Goal: Navigation & Orientation: Find specific page/section

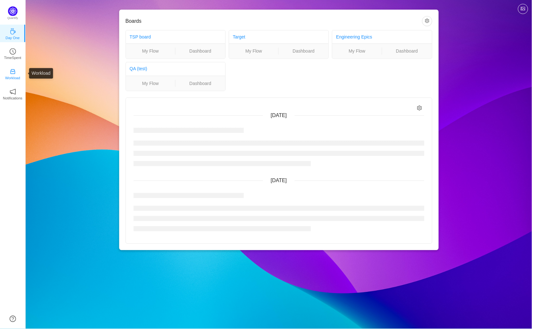
click at [13, 69] on icon "icon: inbox" at bounding box center [13, 72] width 6 height 6
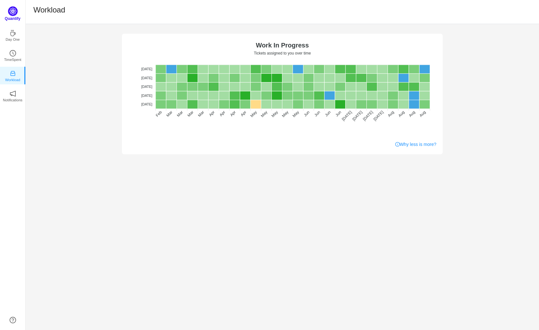
click at [10, 10] on img at bounding box center [13, 11] width 10 height 10
click at [8, 15] on div "Quantify" at bounding box center [12, 15] width 25 height 19
click at [15, 13] on img at bounding box center [13, 11] width 10 height 10
click at [14, 7] on img at bounding box center [13, 11] width 10 height 10
click at [12, 12] on img at bounding box center [13, 11] width 10 height 10
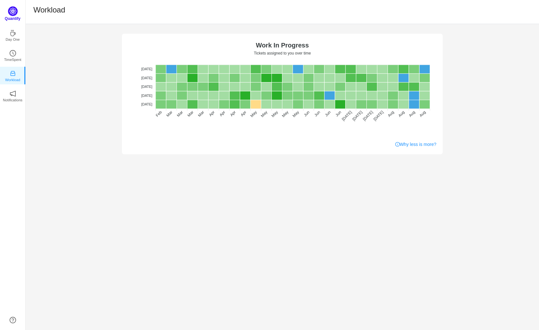
click at [11, 17] on p "Quantify" at bounding box center [13, 19] width 16 height 6
click at [14, 11] on img at bounding box center [13, 11] width 10 height 10
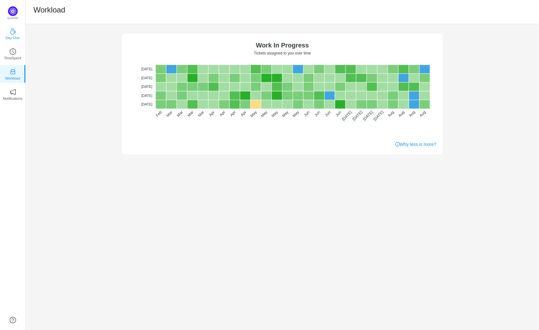
click at [13, 30] on link "Day One" at bounding box center [13, 33] width 6 height 6
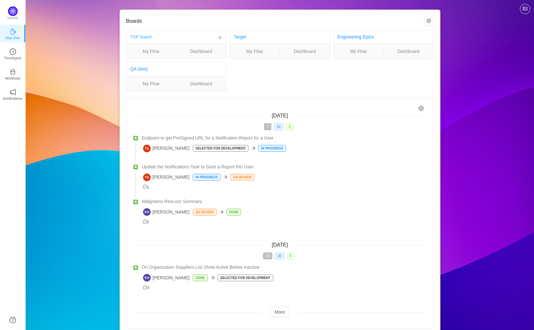
click at [148, 36] on link "TSP board" at bounding box center [140, 36] width 21 height 5
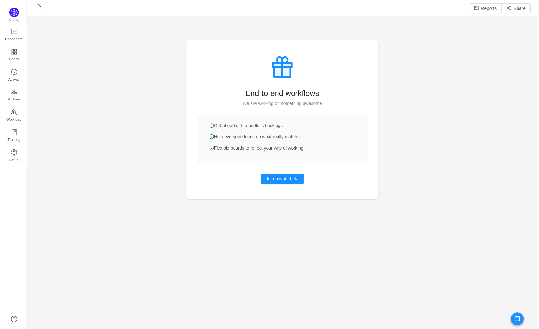
scroll to position [321, 499]
click at [15, 110] on icon "icon: team" at bounding box center [13, 112] width 6 height 6
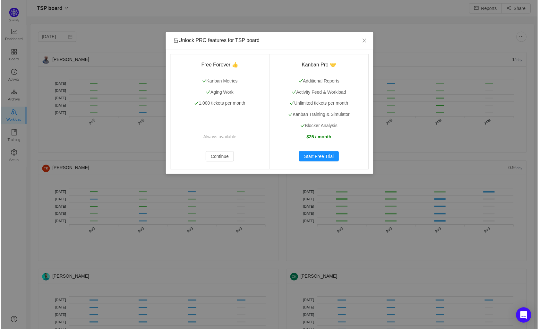
scroll to position [319, 499]
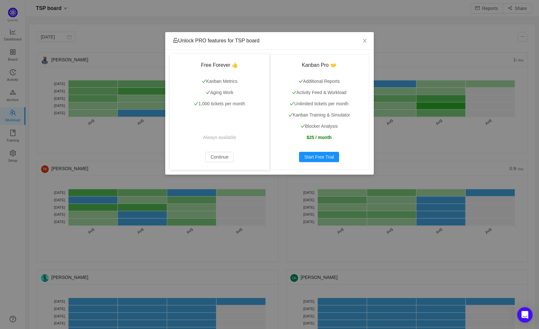
click at [234, 160] on div "Free Forever 👍 Kanban Metrics Aging Work 1,000 tickets per month Always availab…" at bounding box center [220, 112] width 100 height 116
click at [230, 158] on button "Continue" at bounding box center [219, 157] width 28 height 10
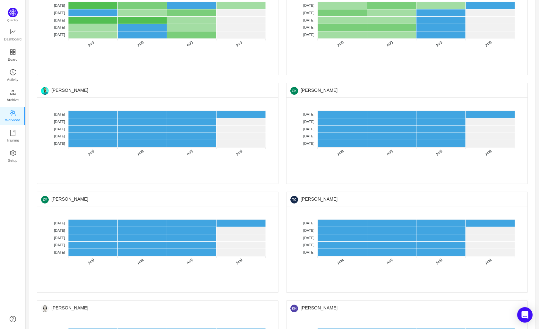
scroll to position [0, 0]
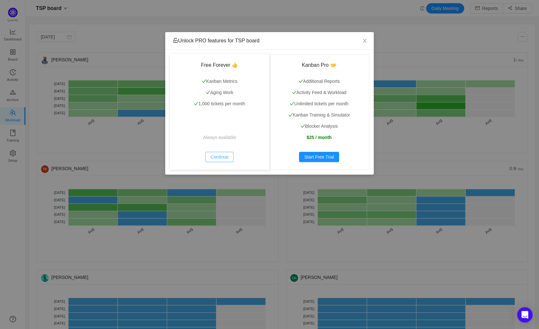
click at [215, 157] on button "Continue" at bounding box center [219, 157] width 28 height 10
click at [218, 159] on button "Continue" at bounding box center [219, 157] width 28 height 10
